Goal: Task Accomplishment & Management: Use online tool/utility

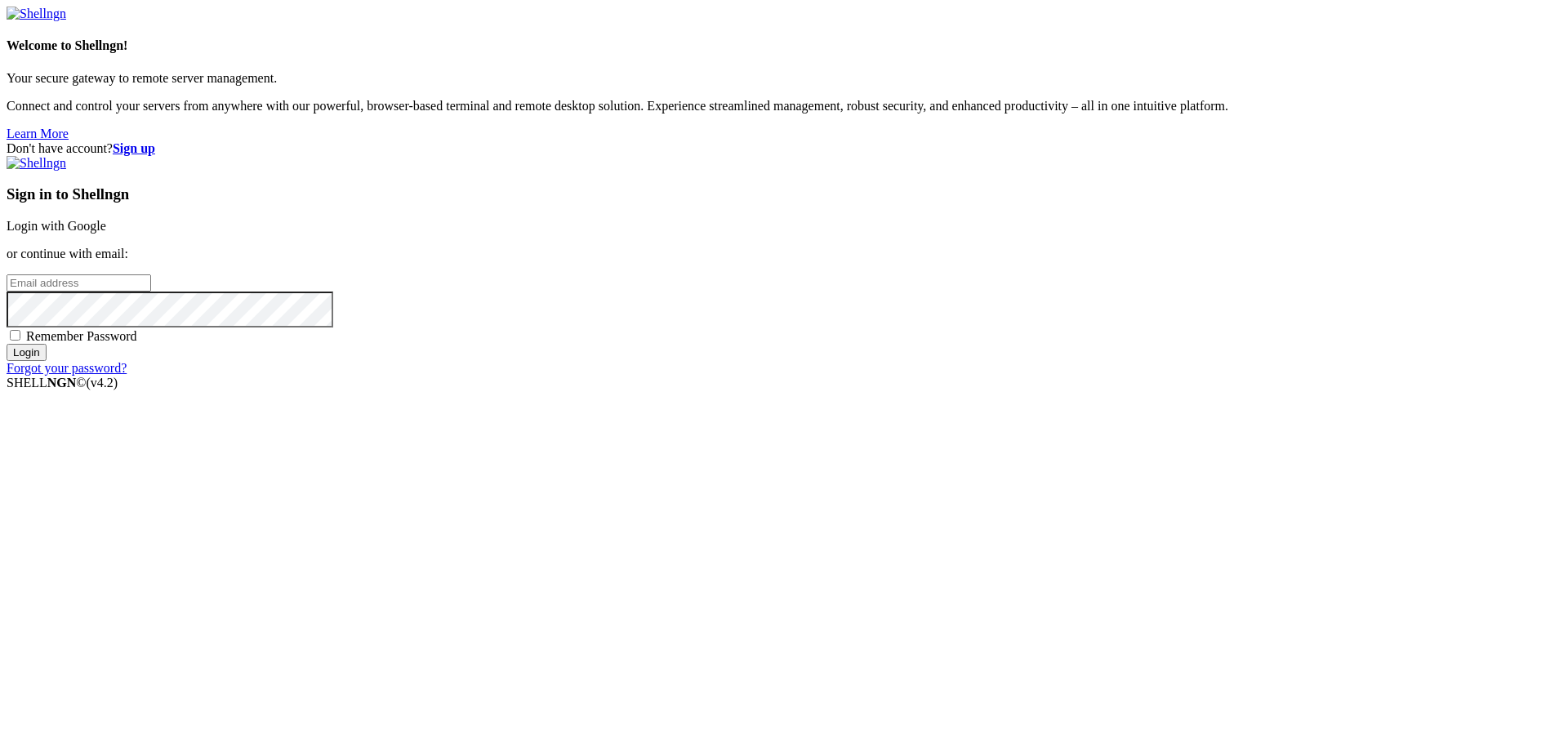
click at [106, 233] on link "Login with Google" at bounding box center [56, 226] width 100 height 14
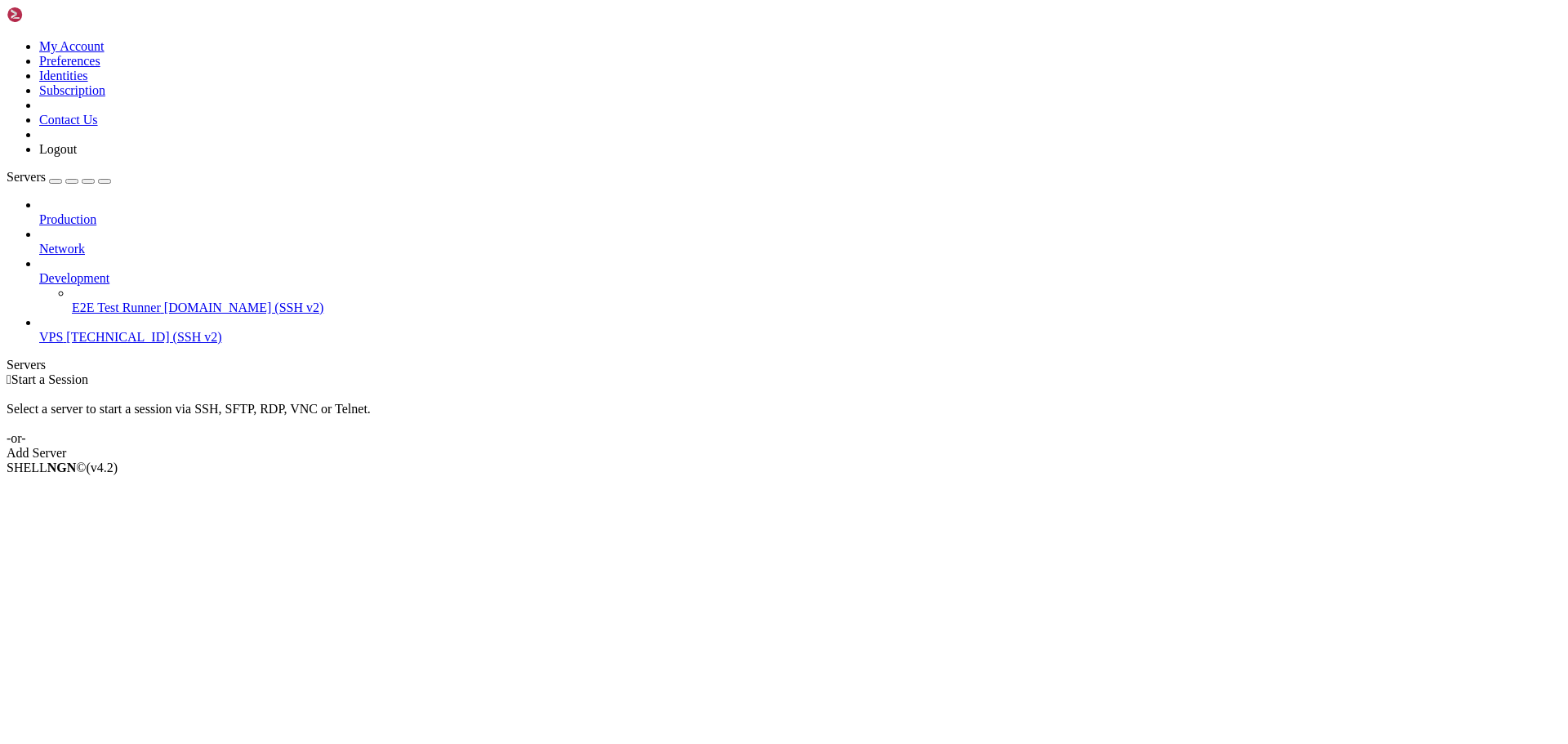
click at [63, 330] on span "VPS" at bounding box center [50, 337] width 24 height 14
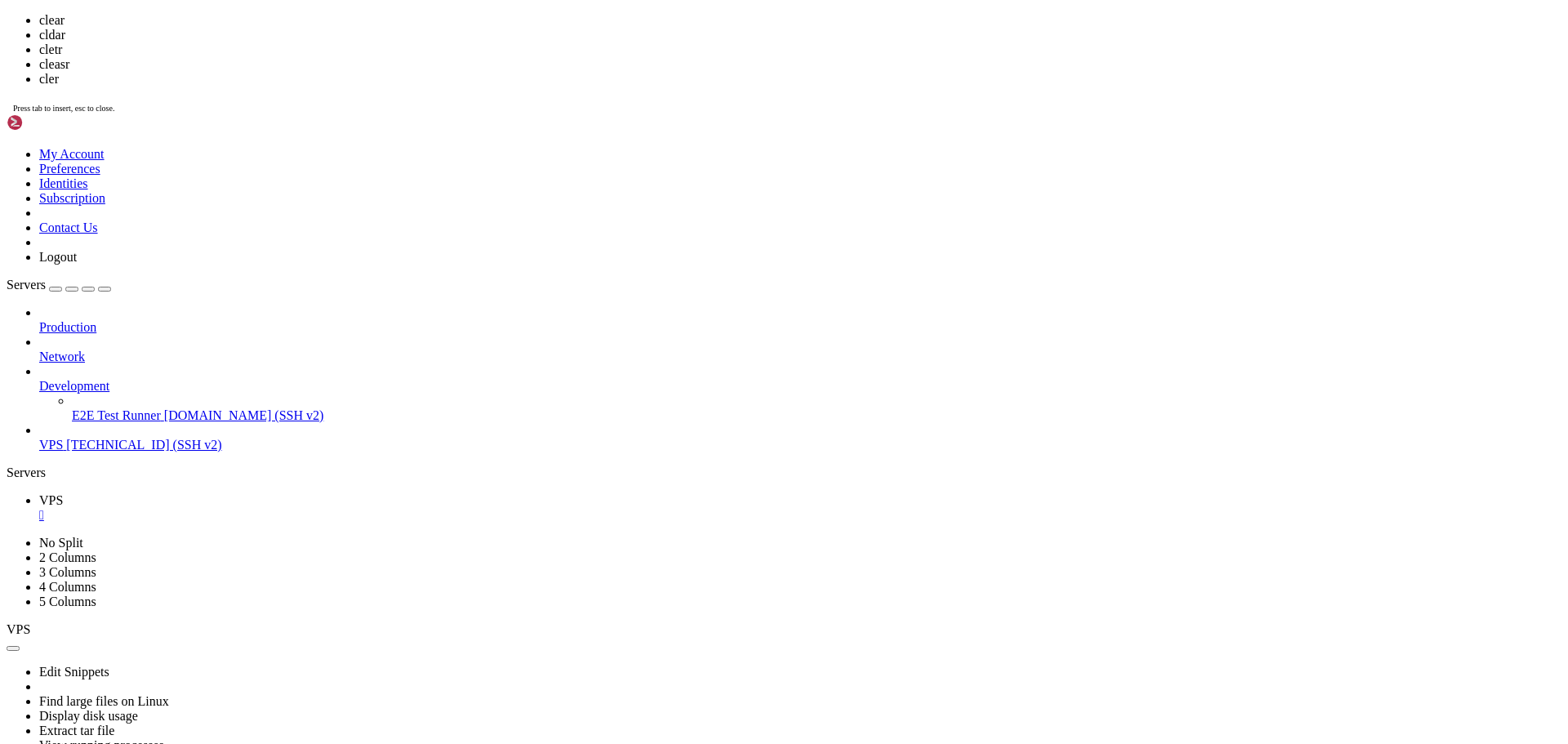
scroll to position [0, 0]
